Goal: Information Seeking & Learning: Learn about a topic

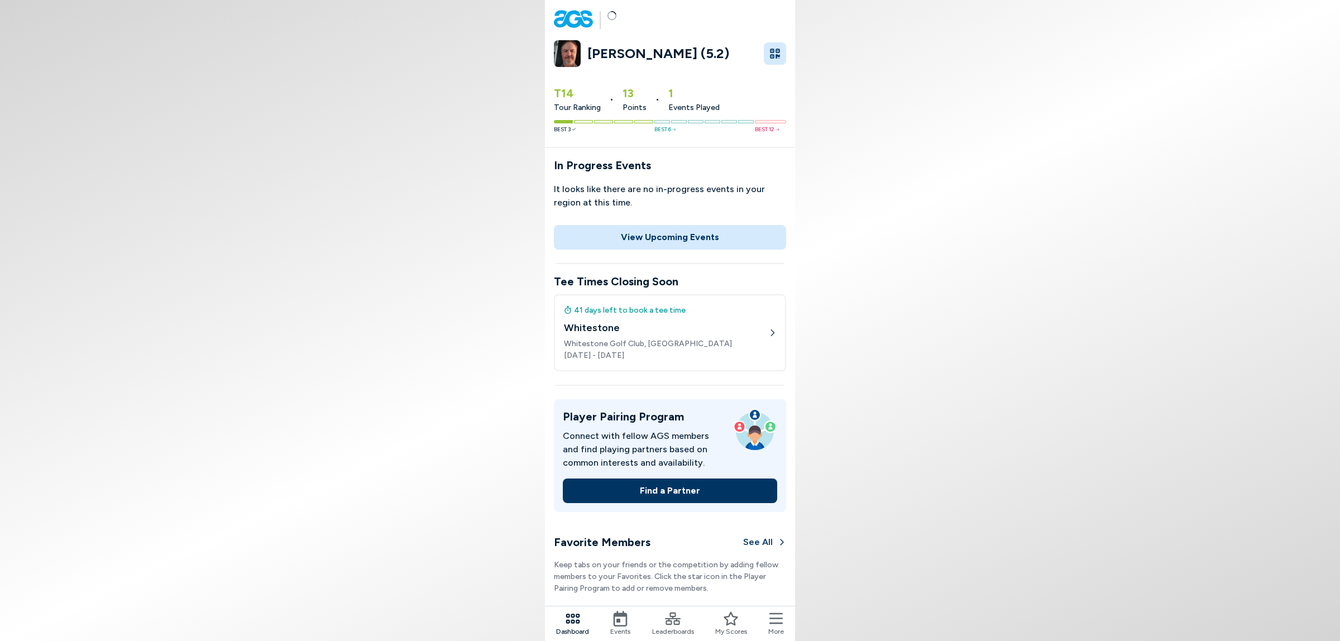
click at [715, 250] on button "View Upcoming Events" at bounding box center [670, 237] width 232 height 25
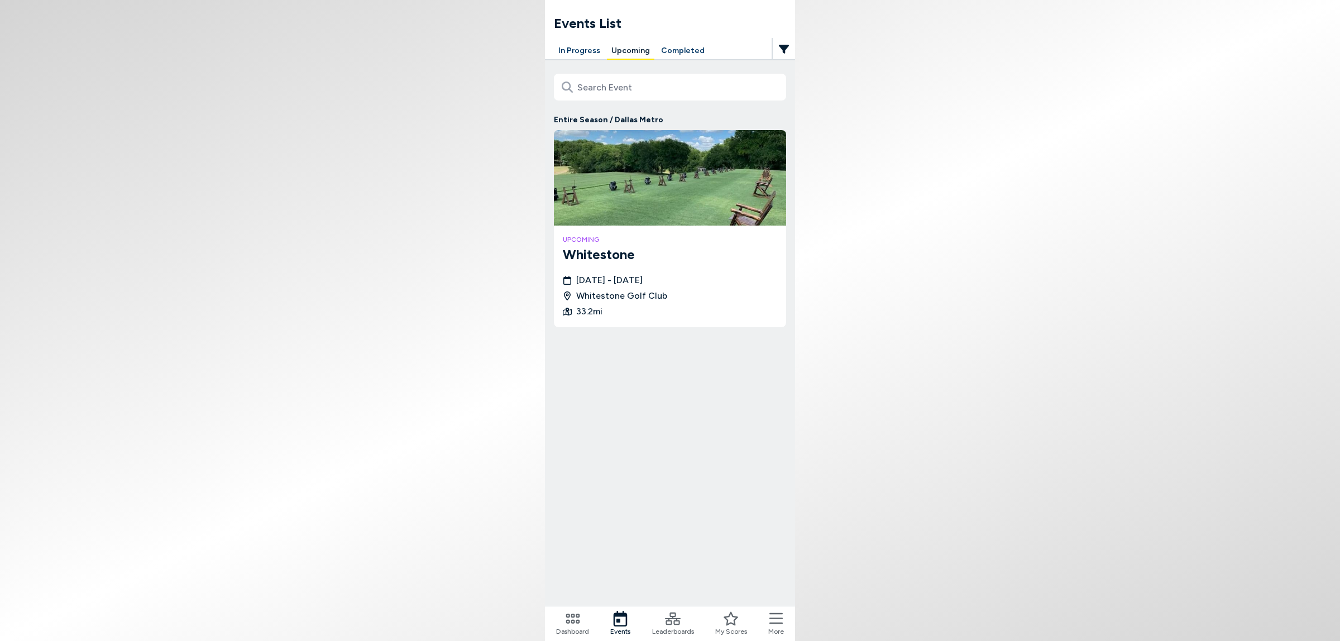
click at [554, 47] on button "In Progress" at bounding box center [579, 50] width 51 height 17
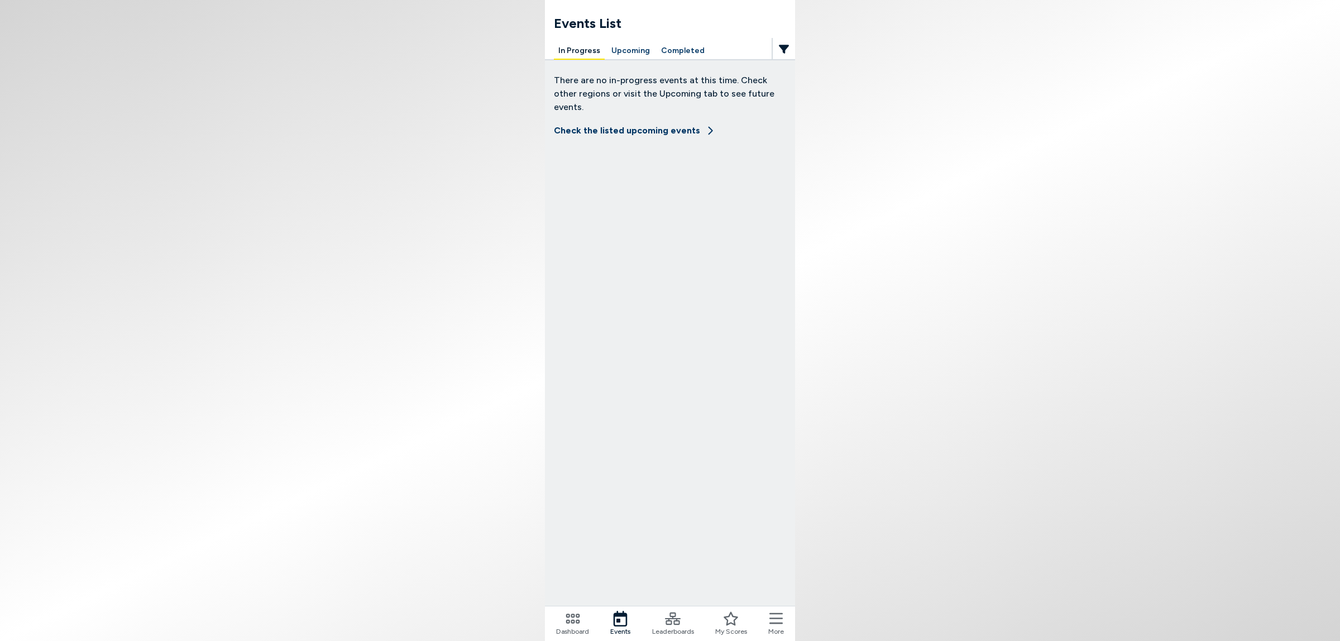
click at [666, 48] on button "Completed" at bounding box center [683, 50] width 52 height 17
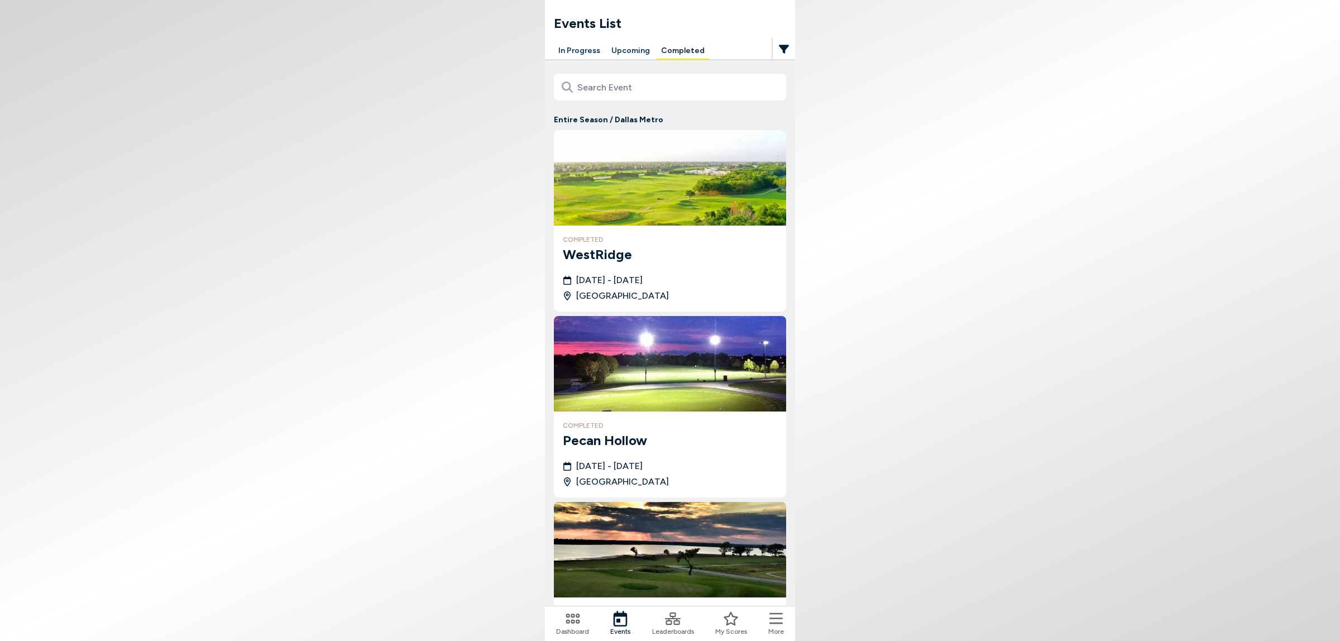
click at [643, 287] on span "[DATE] - [DATE]" at bounding box center [609, 280] width 66 height 13
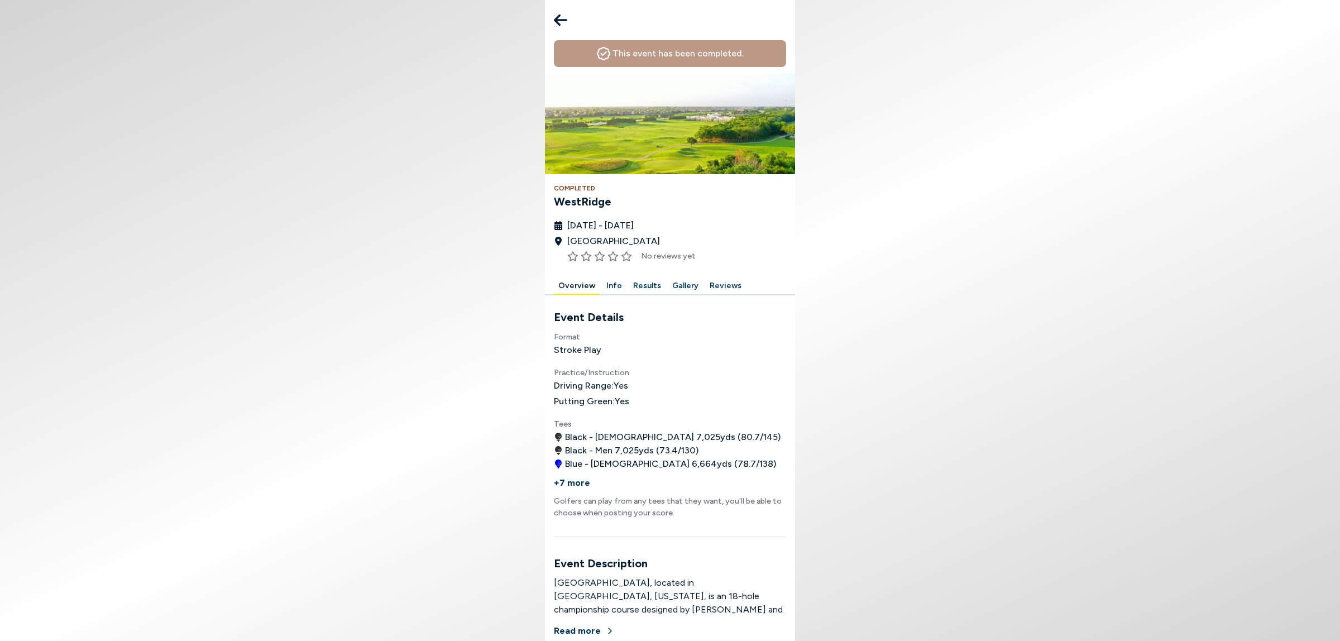
click at [632, 295] on button "Results" at bounding box center [647, 286] width 37 height 17
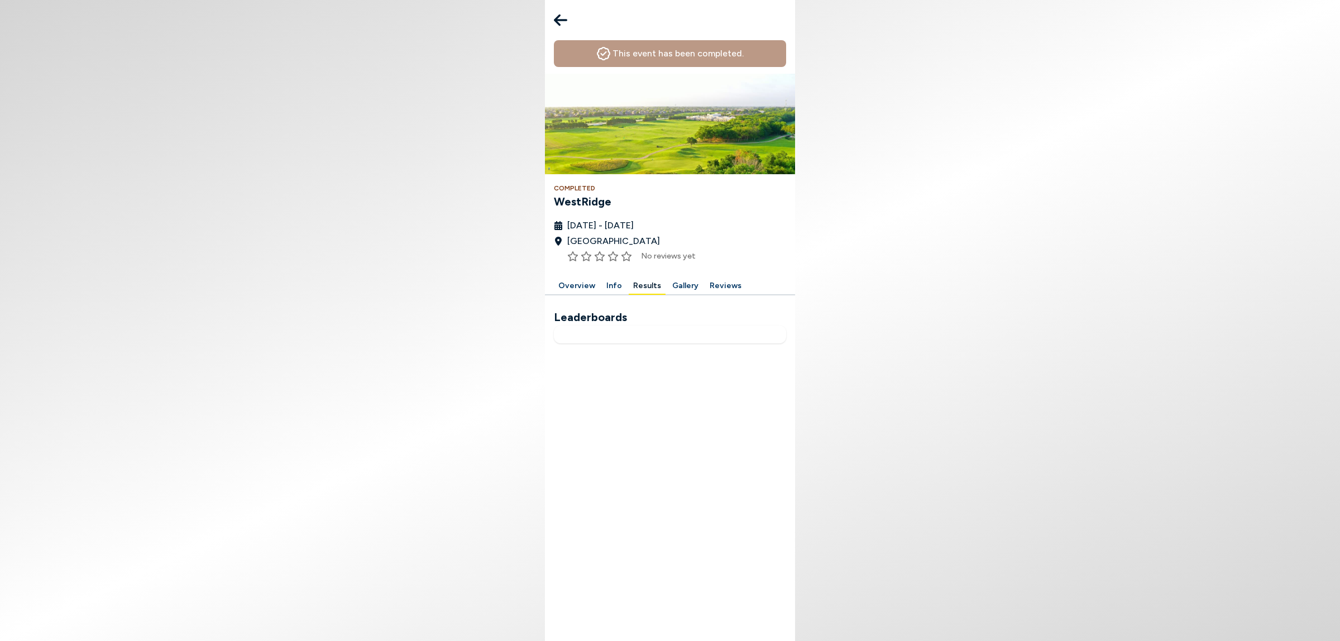
click at [554, 20] on icon at bounding box center [560, 20] width 13 height 22
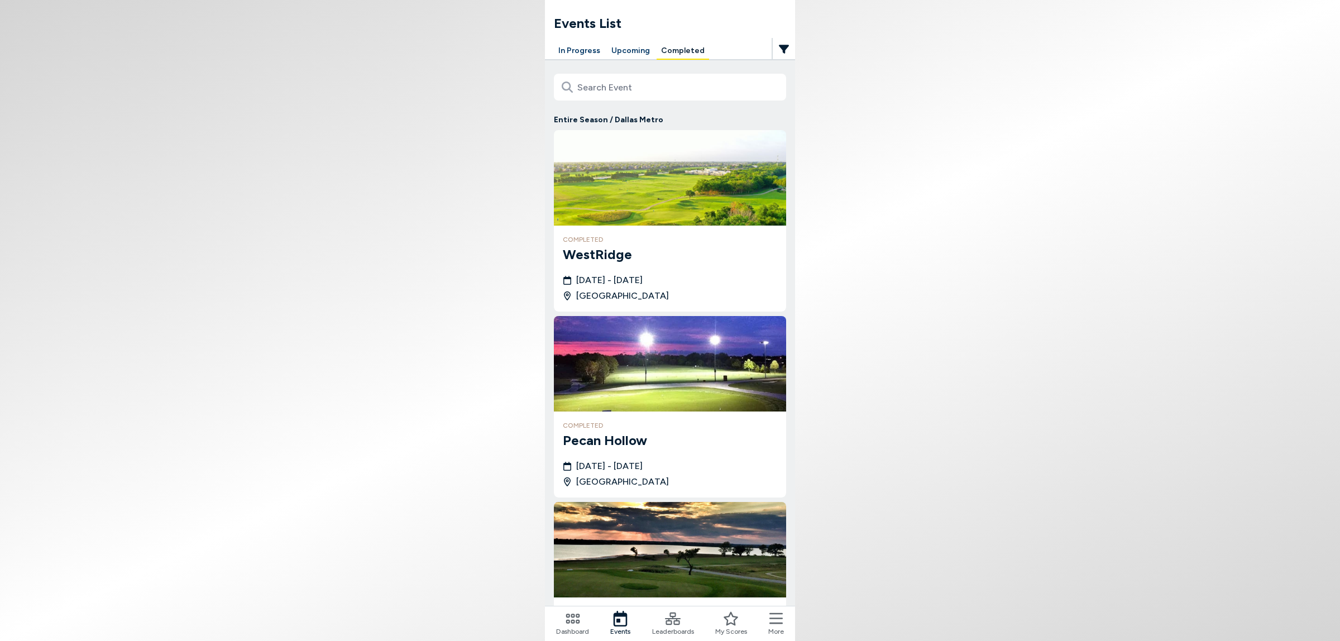
click at [618, 54] on button "Upcoming" at bounding box center [630, 50] width 47 height 17
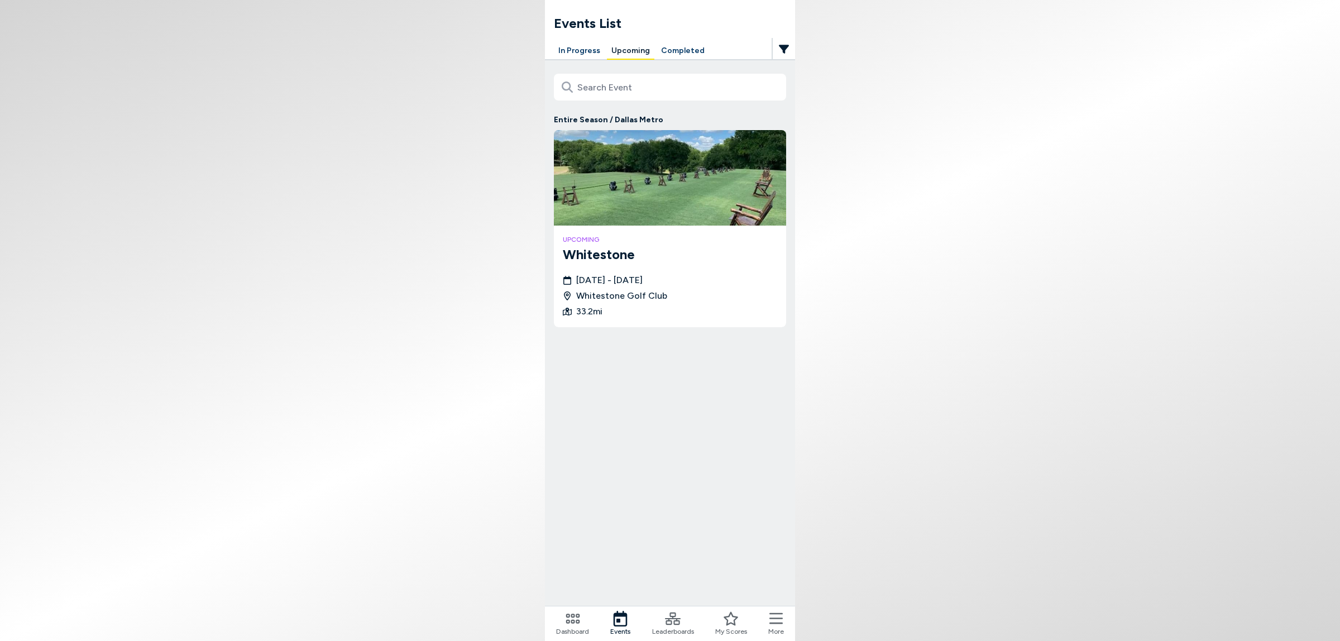
click at [545, 320] on div "Entire Season / Dallas Metro upcoming [GEOGRAPHIC_DATA] [DATE] - [DATE] Whitest…" at bounding box center [670, 211] width 250 height 304
click at [576, 318] on span "33.2 mi" at bounding box center [589, 311] width 26 height 13
